Goal: Task Accomplishment & Management: Complete application form

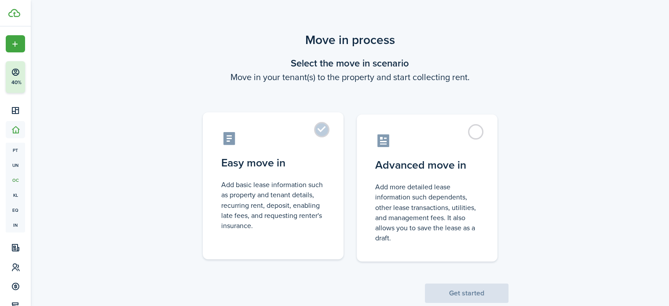
click at [331, 130] on label "Easy move in Add basic lease information such as property and tenant details, r…" at bounding box center [273, 185] width 141 height 147
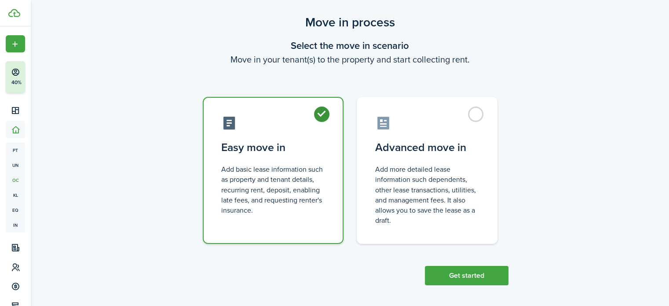
scroll to position [21, 0]
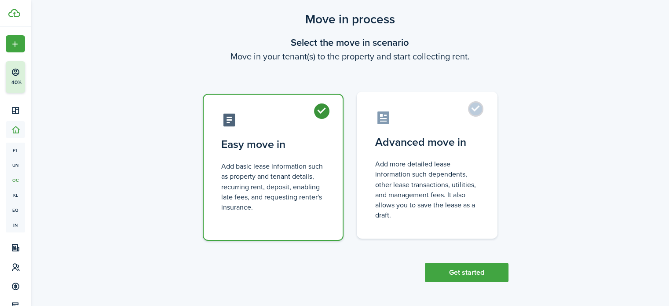
click at [476, 214] on control-radio-card-description "Add more detailed lease information such dependents, other lease transactions, …" at bounding box center [427, 189] width 104 height 61
radio input "false"
radio input "true"
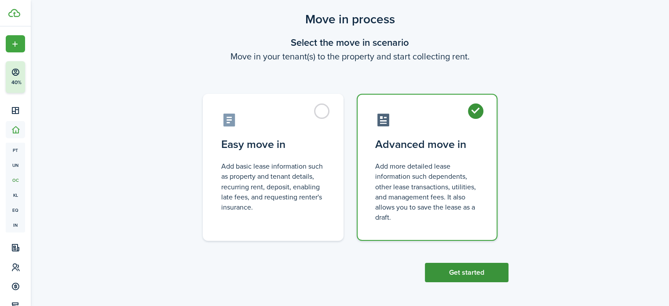
click at [486, 271] on button "Get started" at bounding box center [467, 272] width 84 height 19
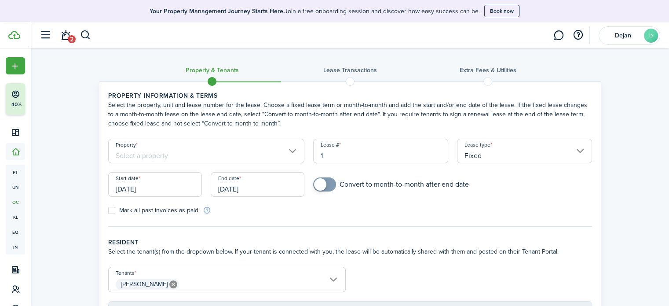
click at [242, 156] on input "Property" at bounding box center [206, 151] width 197 height 25
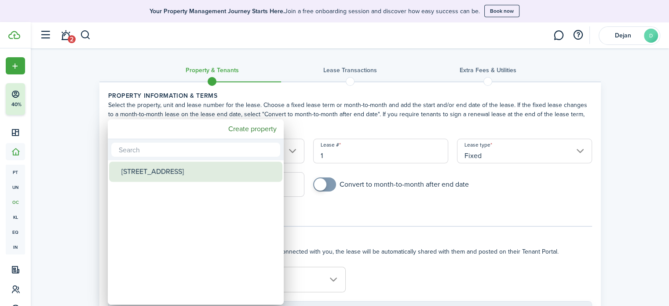
click at [217, 173] on div "[STREET_ADDRESS]" at bounding box center [199, 171] width 156 height 20
type input "[STREET_ADDRESS]"
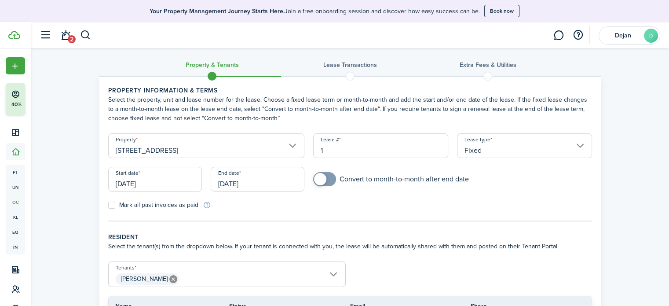
scroll to position [11, 0]
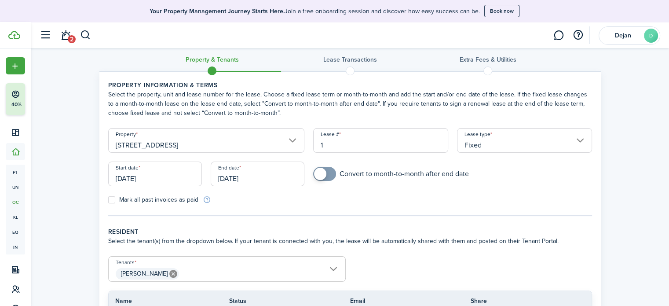
click at [588, 140] on input "Fixed" at bounding box center [524, 140] width 135 height 25
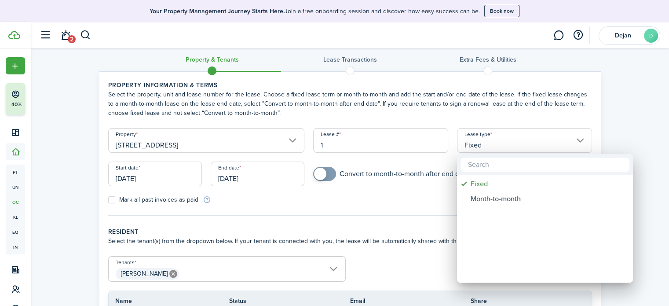
click at [588, 140] on div at bounding box center [335, 153] width 810 height 447
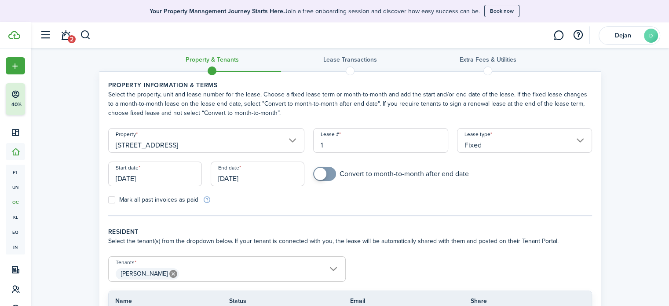
click at [583, 139] on input "Fixed" at bounding box center [524, 140] width 135 height 25
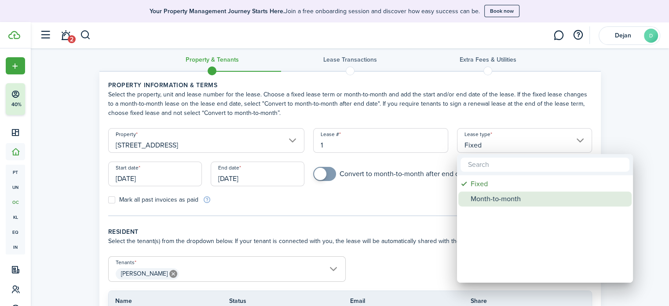
click at [532, 200] on div "Month-to-month" at bounding box center [549, 198] width 156 height 15
type input "Month-to-month"
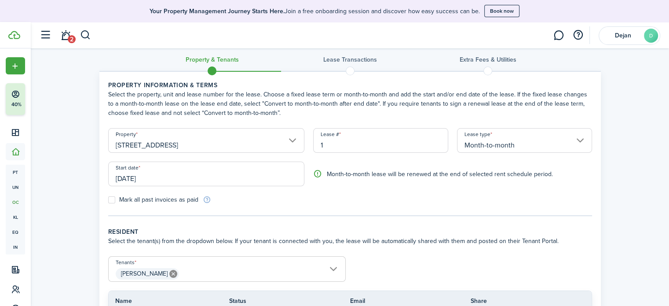
click at [635, 189] on div "Property & Tenants Lease Transactions Extra fees & Utilities Property informati…" at bounding box center [350, 216] width 638 height 356
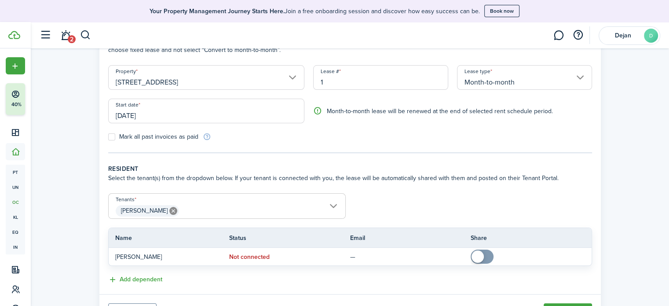
scroll to position [74, 0]
click at [125, 113] on input "[DATE]" at bounding box center [206, 110] width 197 height 25
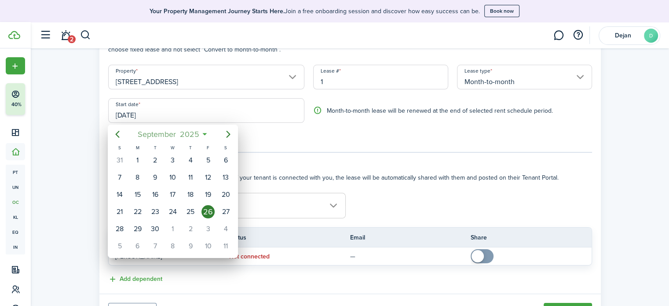
click at [198, 134] on span "2025" at bounding box center [189, 134] width 23 height 16
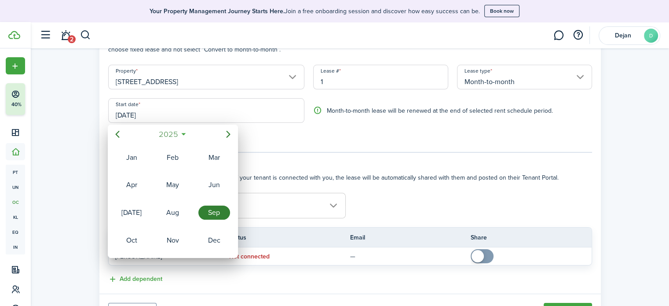
click at [178, 133] on span "2025" at bounding box center [168, 134] width 23 height 16
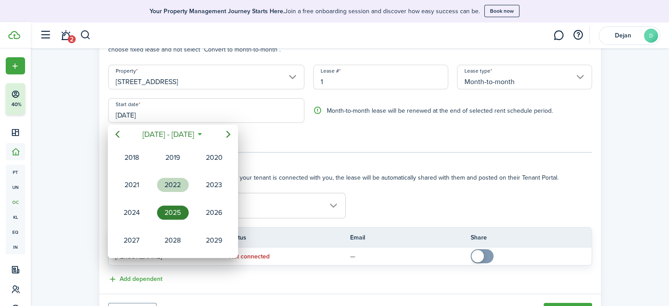
click at [169, 187] on div "2022" at bounding box center [173, 185] width 32 height 14
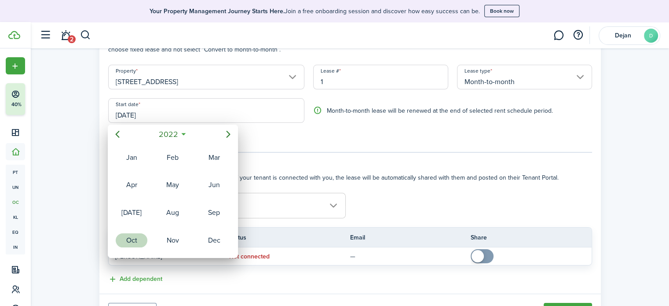
click at [137, 241] on div "Oct" at bounding box center [132, 240] width 32 height 14
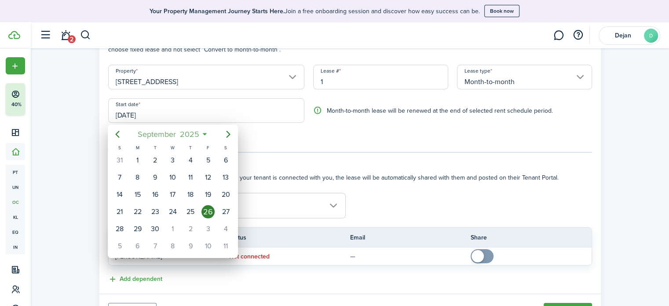
click at [196, 137] on span "2025" at bounding box center [189, 134] width 23 height 16
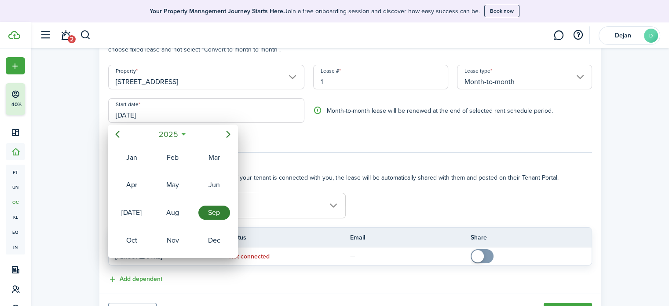
click at [184, 137] on icon at bounding box center [183, 134] width 9 height 9
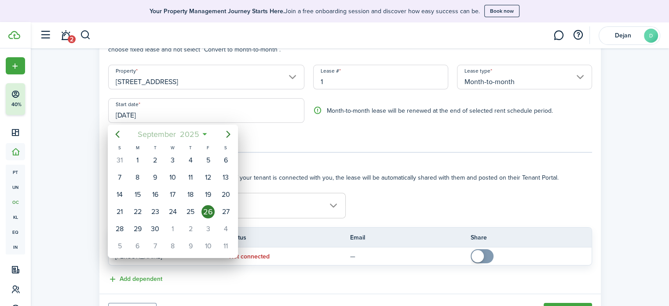
click at [181, 135] on span "2025" at bounding box center [189, 134] width 23 height 16
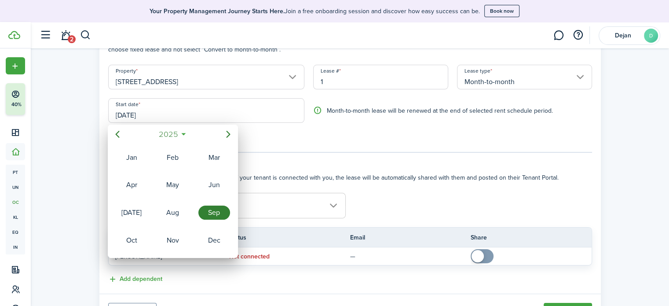
click at [181, 135] on mbsc-button "2025" at bounding box center [168, 134] width 30 height 16
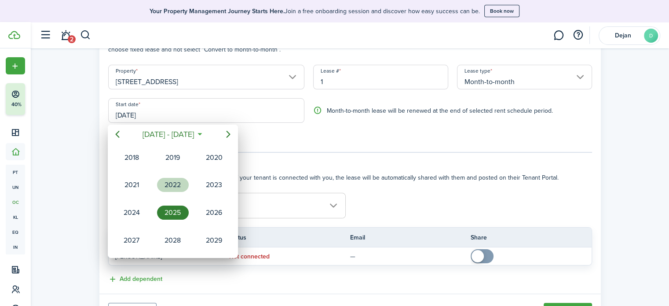
click at [166, 180] on div "2022" at bounding box center [173, 185] width 32 height 14
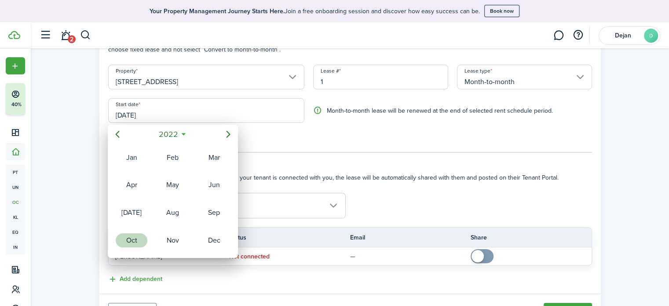
click at [131, 237] on div "Oct" at bounding box center [132, 240] width 32 height 14
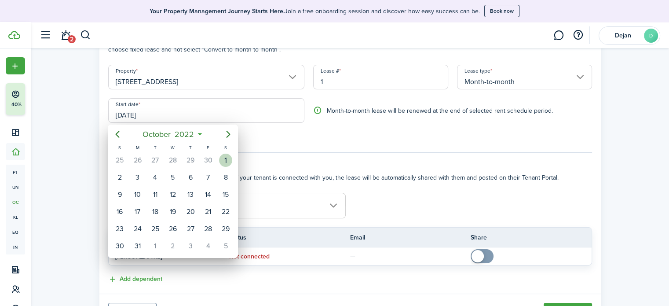
click at [225, 160] on div "1" at bounding box center [225, 160] width 13 height 13
type input "[DATE]"
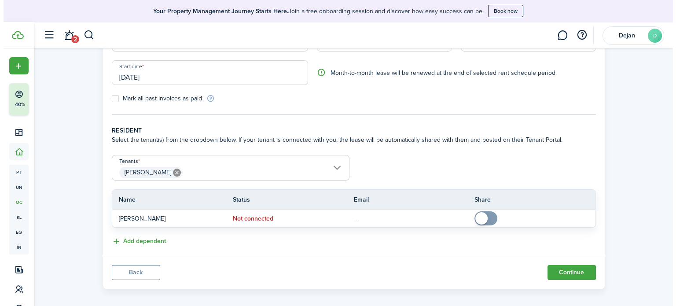
scroll to position [117, 0]
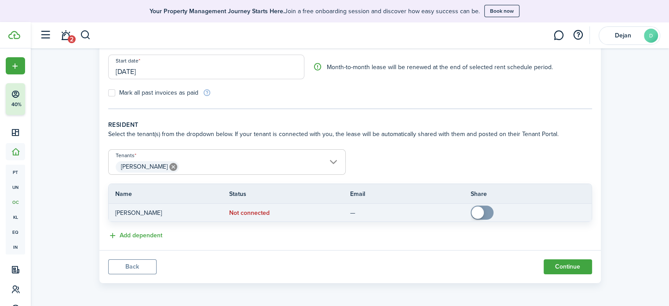
checkbox input "true"
click at [478, 213] on span at bounding box center [478, 212] width 12 height 12
